Goal: Information Seeking & Learning: Learn about a topic

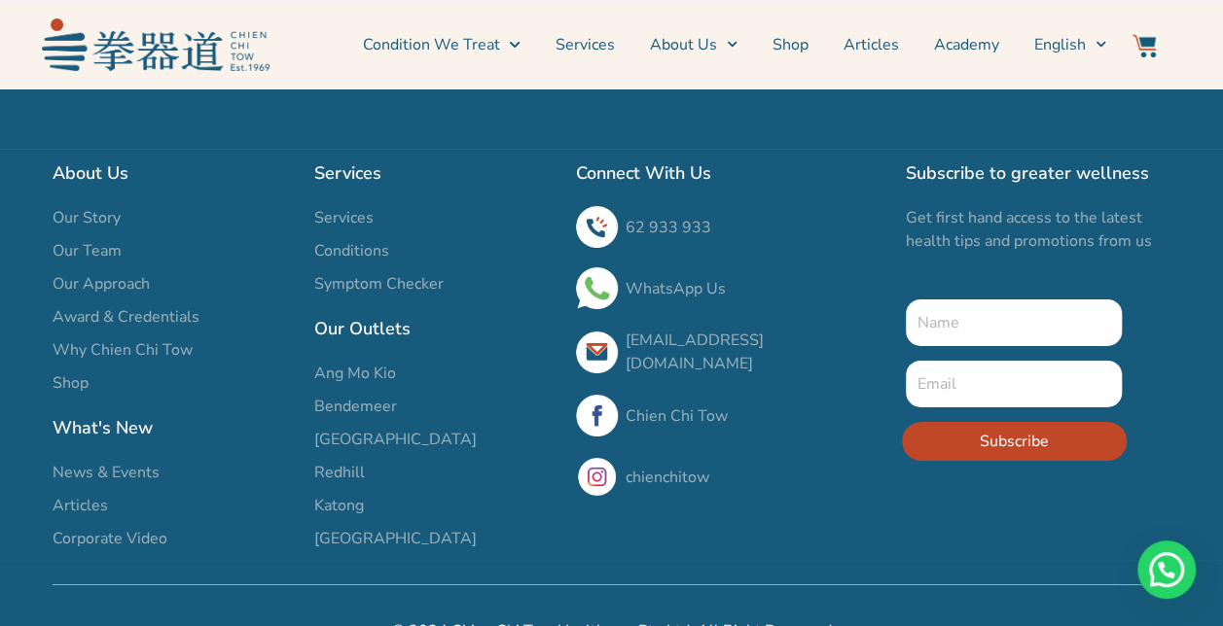
scroll to position [6893, 0]
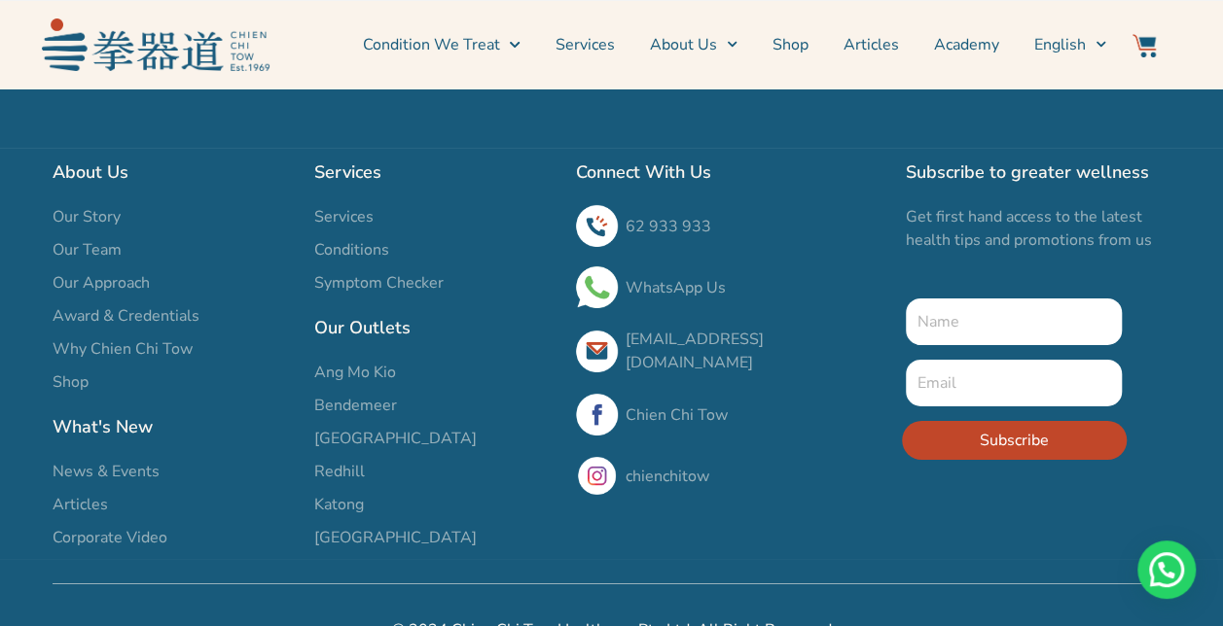
click at [346, 229] on span "Services" at bounding box center [343, 216] width 59 height 23
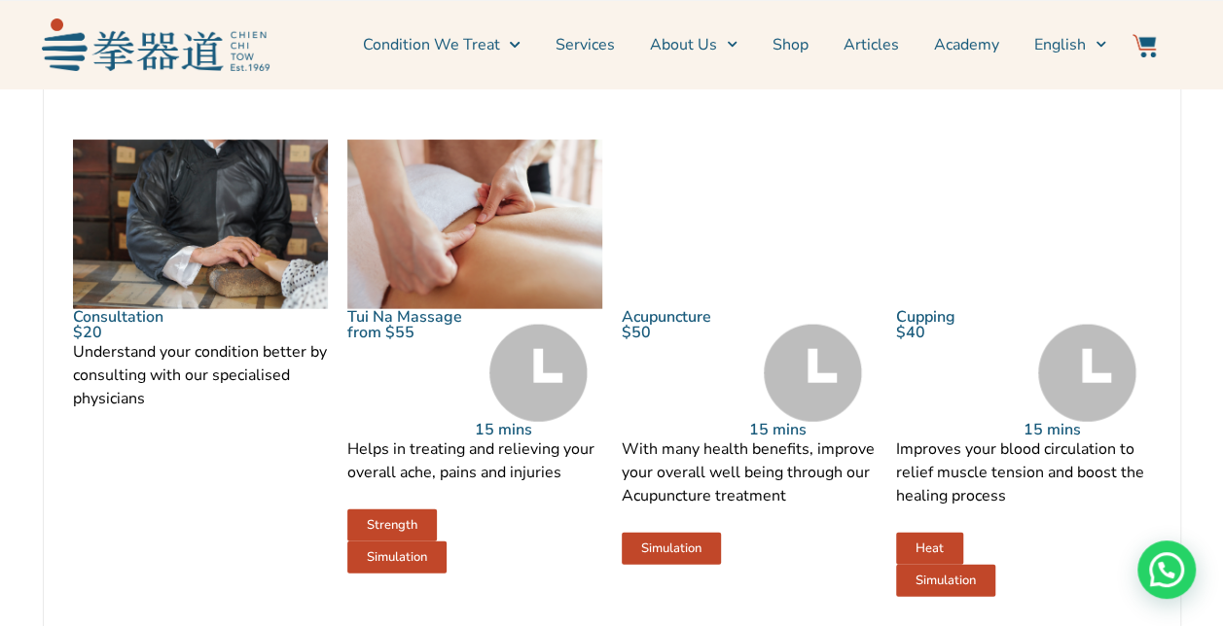
scroll to position [2092, 0]
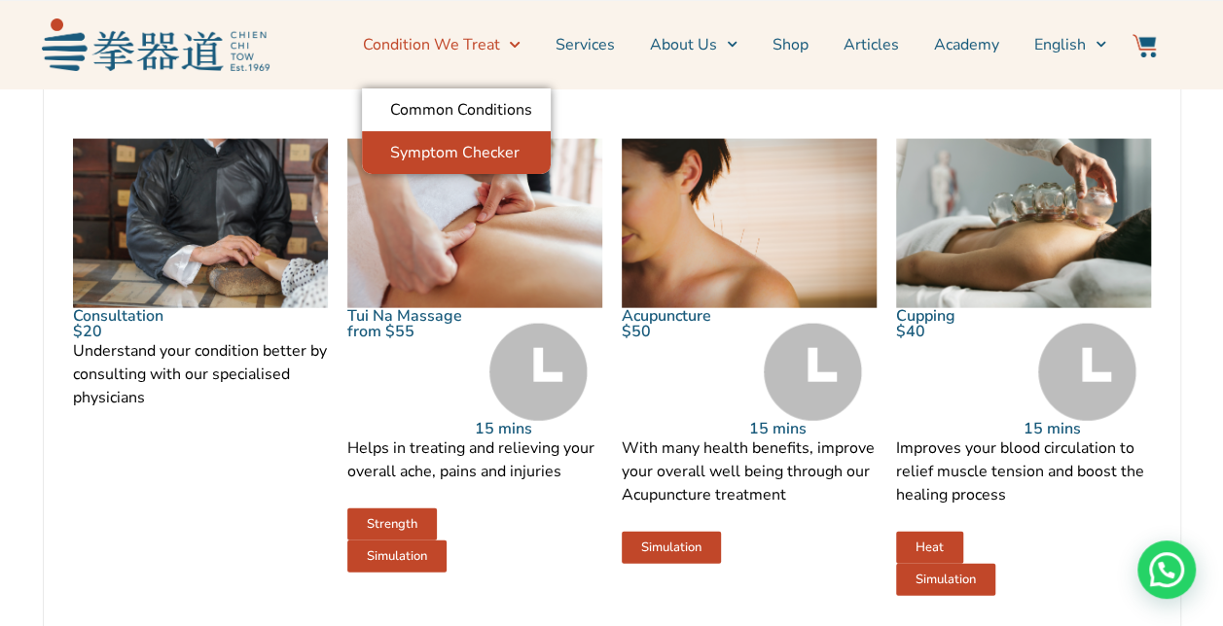
click at [476, 156] on link "Symptom Checker" at bounding box center [456, 152] width 189 height 43
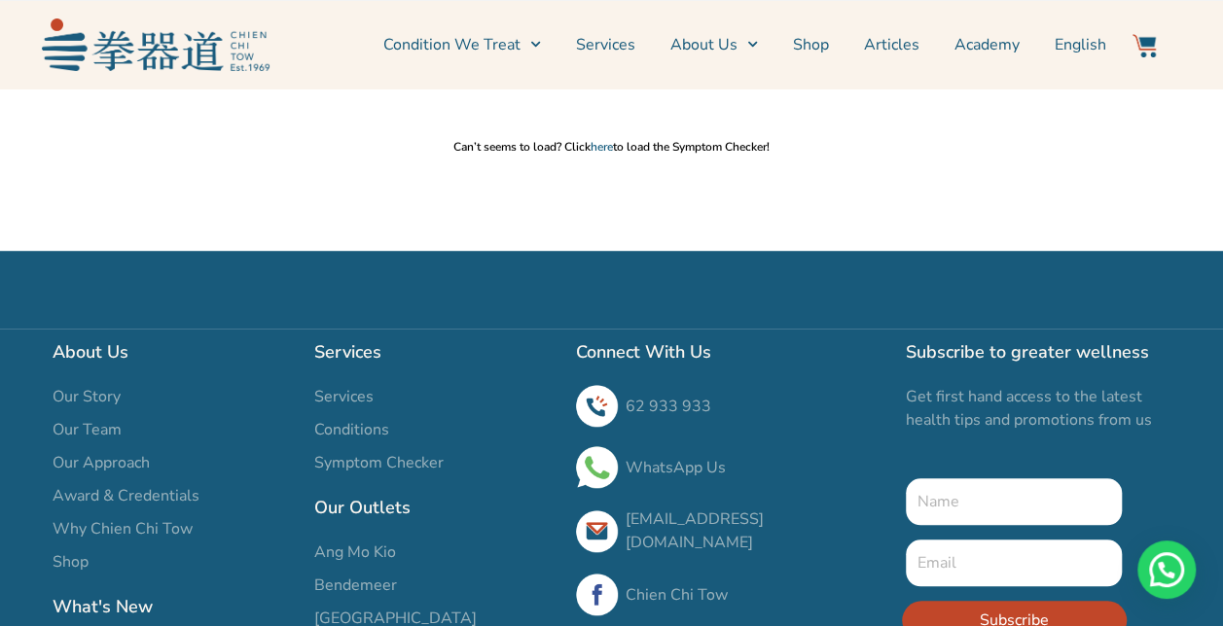
scroll to position [542, 0]
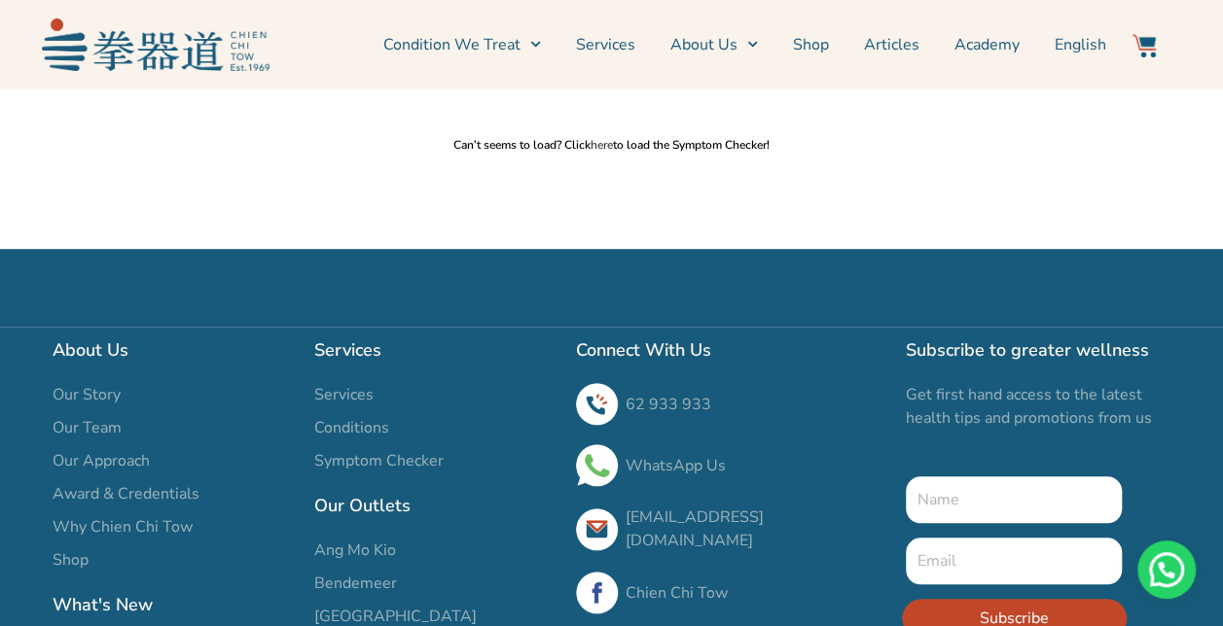
click at [597, 141] on link "here" at bounding box center [601, 145] width 22 height 16
